Goal: Book appointment/travel/reservation

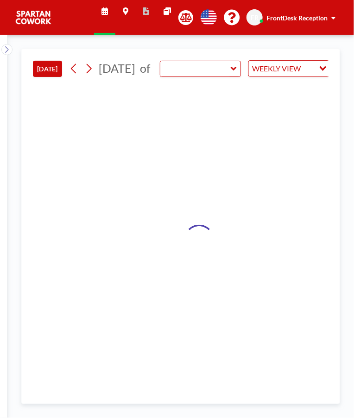
type input "Meeting Room"
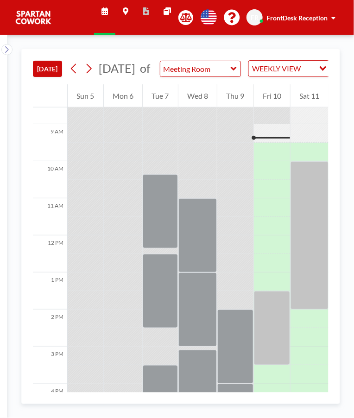
scroll to position [323, 0]
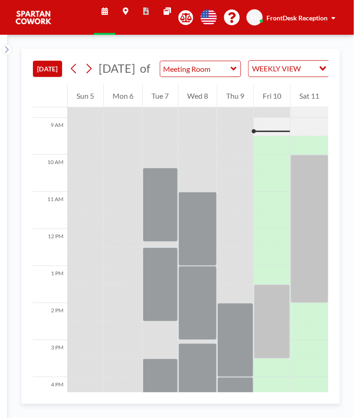
click at [274, 339] on div at bounding box center [272, 321] width 37 height 74
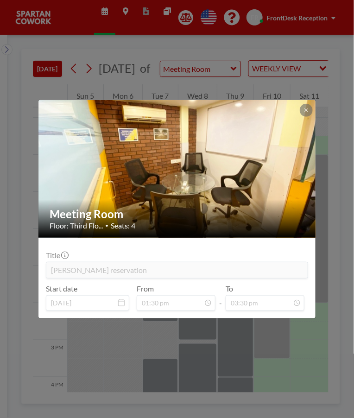
click at [300, 115] on div at bounding box center [306, 110] width 13 height 13
click at [307, 110] on icon at bounding box center [306, 110] width 6 height 6
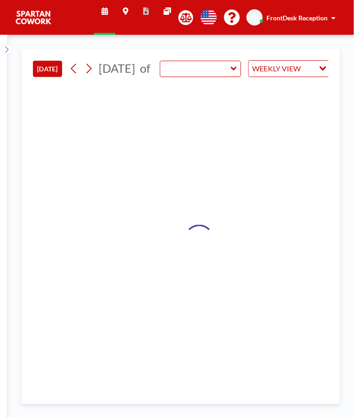
type input "Meeting Room"
